Goal: Check status: Verify the current state of an ongoing process or item

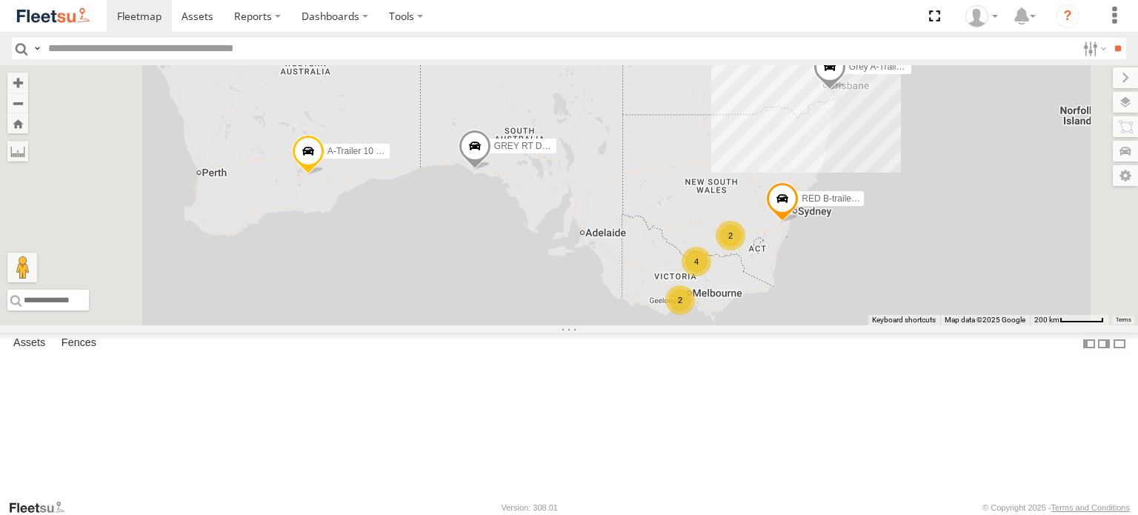
click at [0, 0] on div "GREEN BD (A)" at bounding box center [0, 0] width 0 height 0
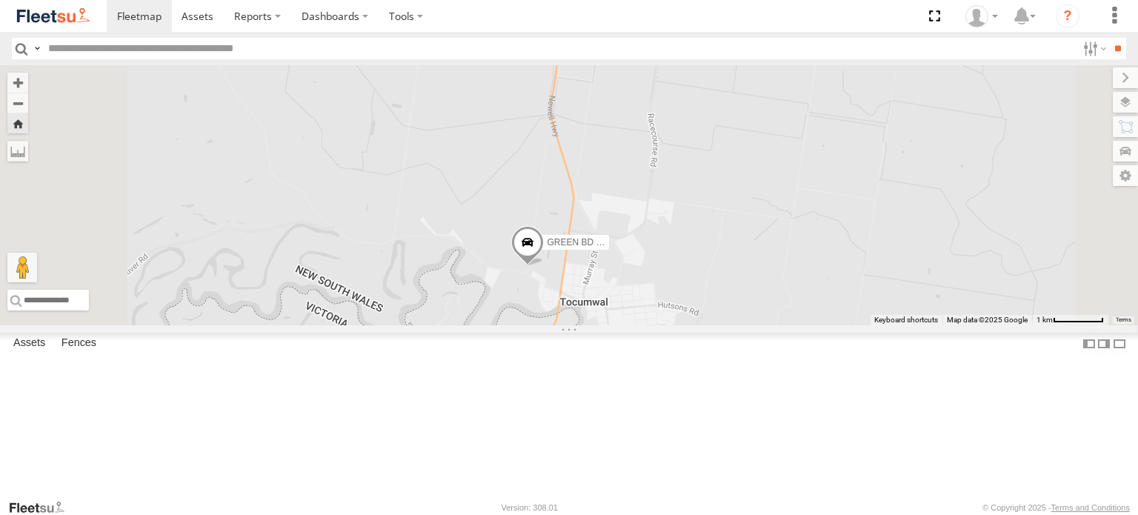
click at [609, 250] on label "GREEN BD (A)" at bounding box center [572, 242] width 74 height 15
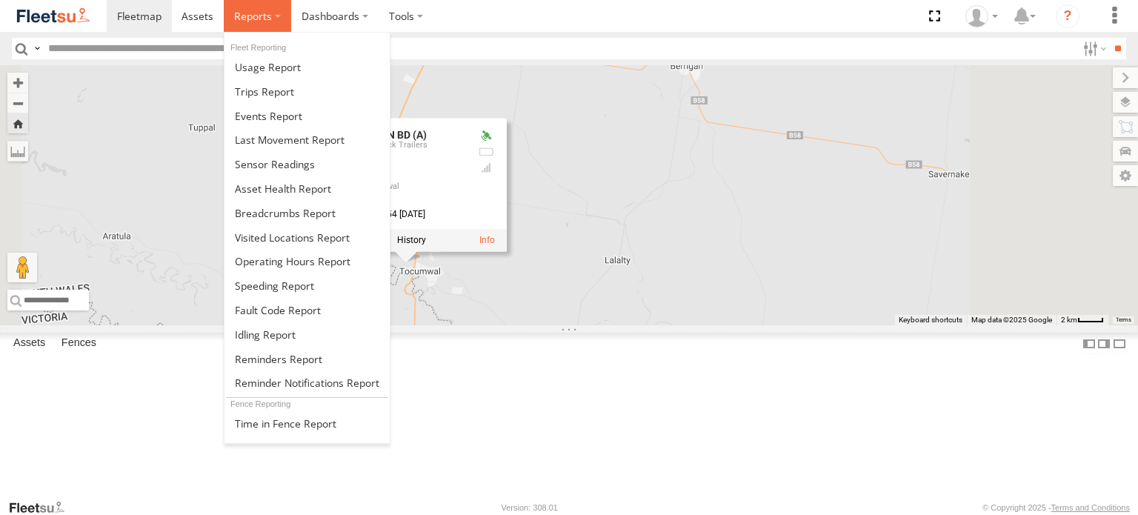
click at [224, 14] on label at bounding box center [257, 16] width 67 height 32
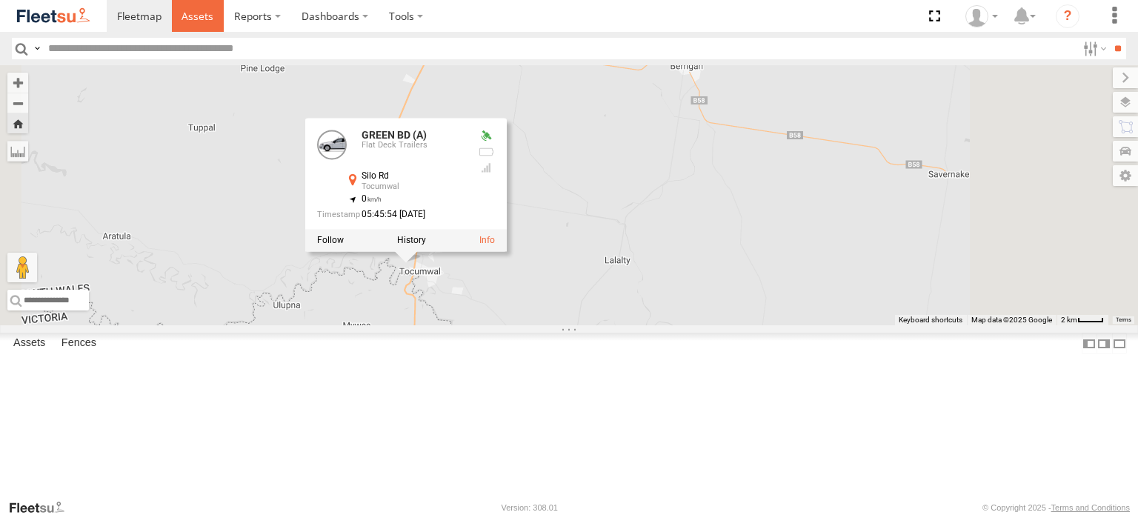
click at [210, 16] on span at bounding box center [198, 16] width 32 height 14
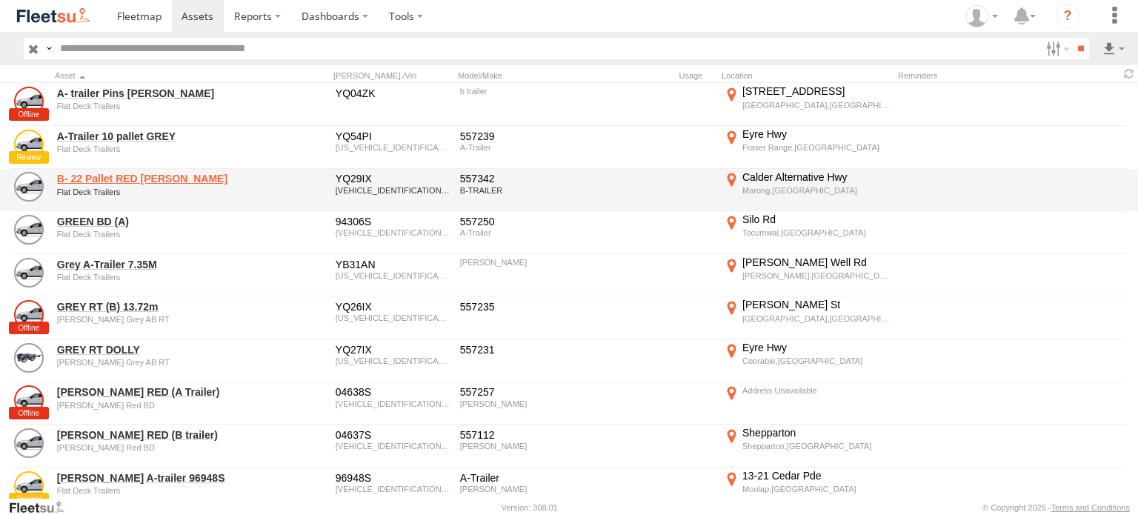
click at [141, 180] on link "B- 22 Pallet RED [PERSON_NAME]" at bounding box center [158, 178] width 203 height 13
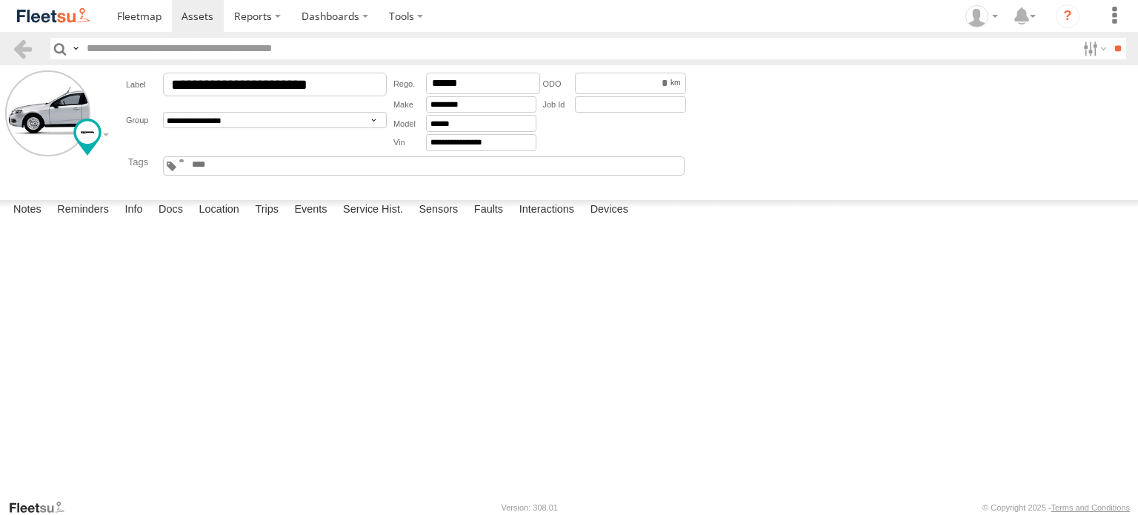
scroll to position [59, 0]
click at [310, 221] on label "Events" at bounding box center [310, 210] width 47 height 21
